Goal: Task Accomplishment & Management: Manage account settings

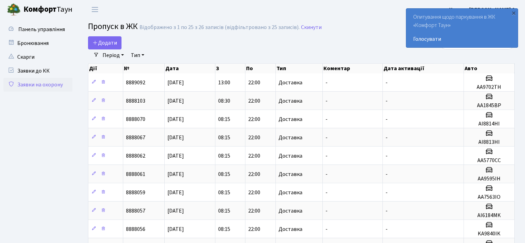
select select "25"
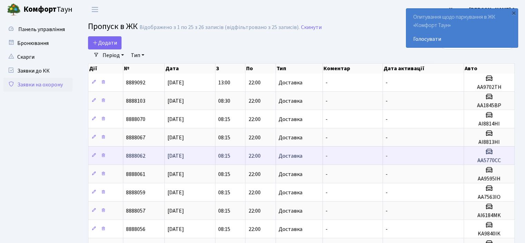
click at [348, 160] on td "-" at bounding box center [353, 155] width 60 height 18
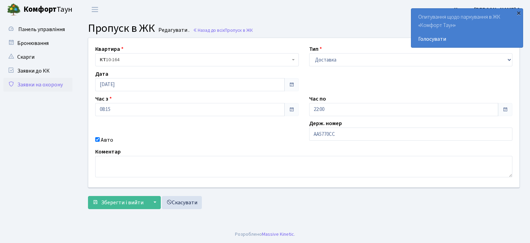
click at [518, 14] on div "×" at bounding box center [519, 12] width 7 height 7
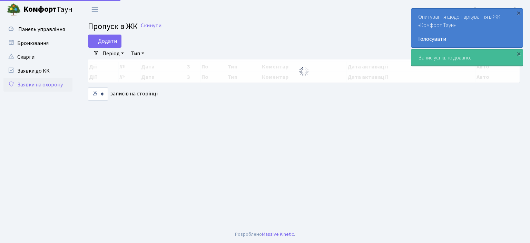
select select "25"
